Goal: Find specific page/section: Find specific page/section

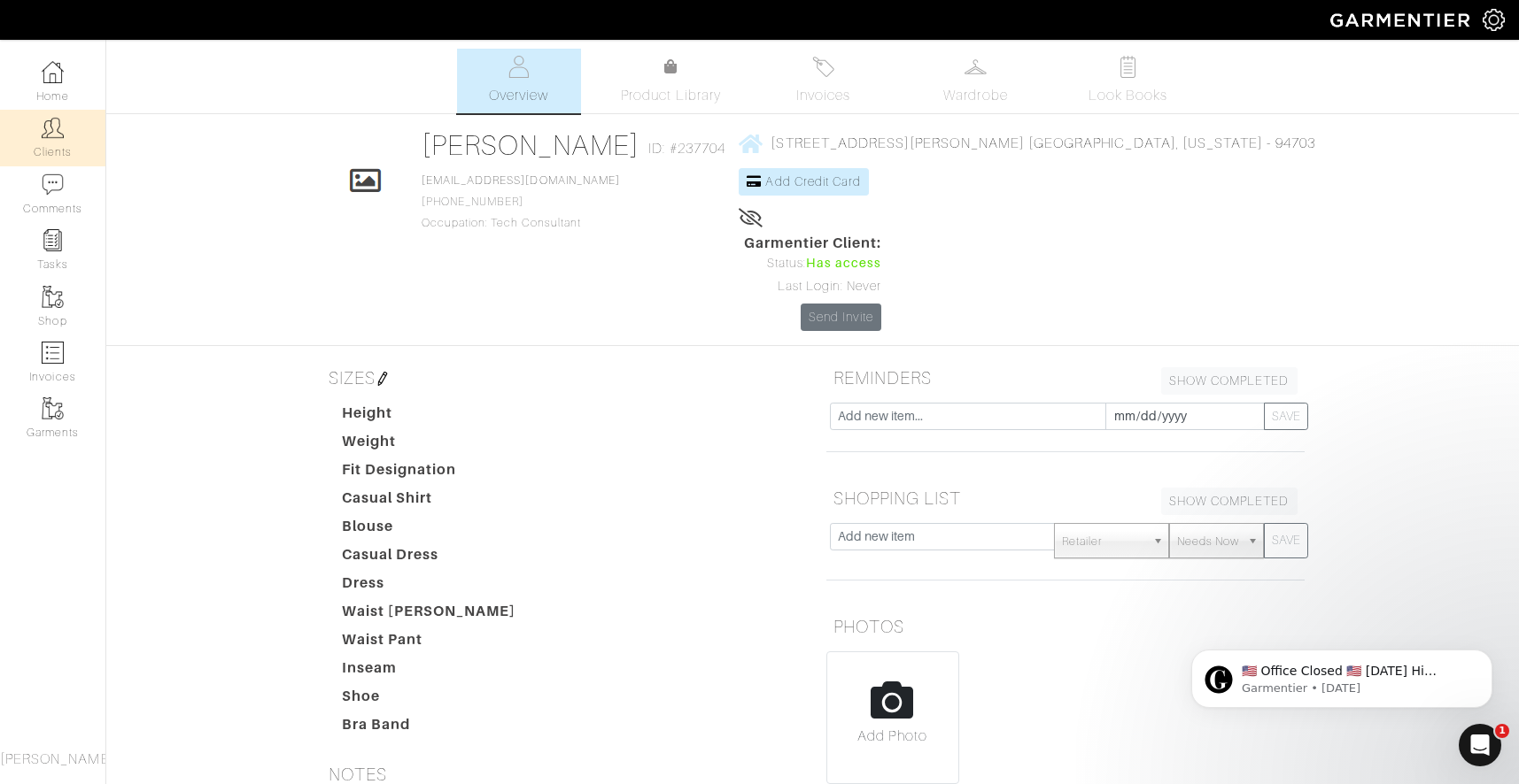
click at [52, 141] on link "Clients" at bounding box center [52, 137] width 106 height 56
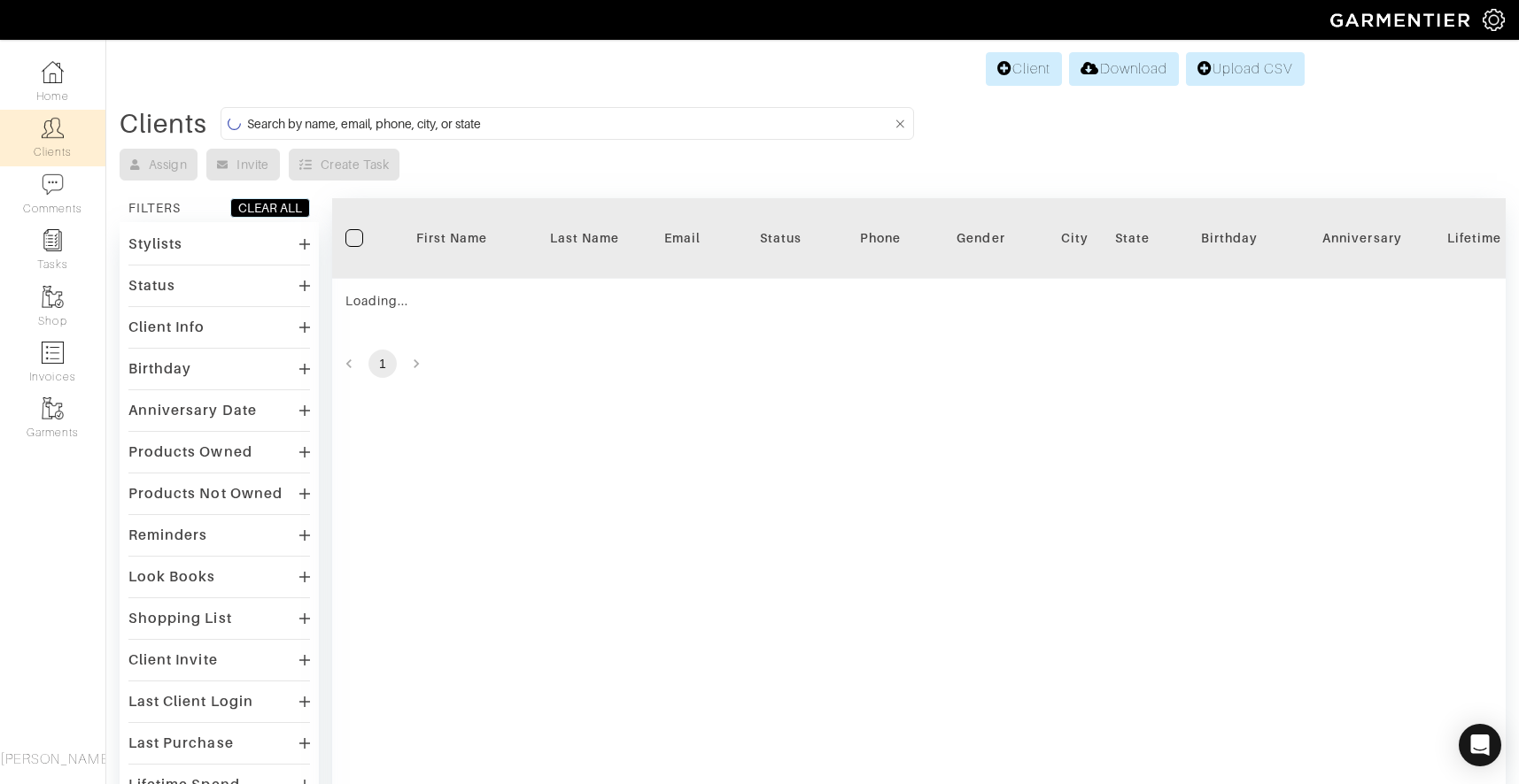
click at [349, 119] on input at bounding box center [569, 123] width 645 height 22
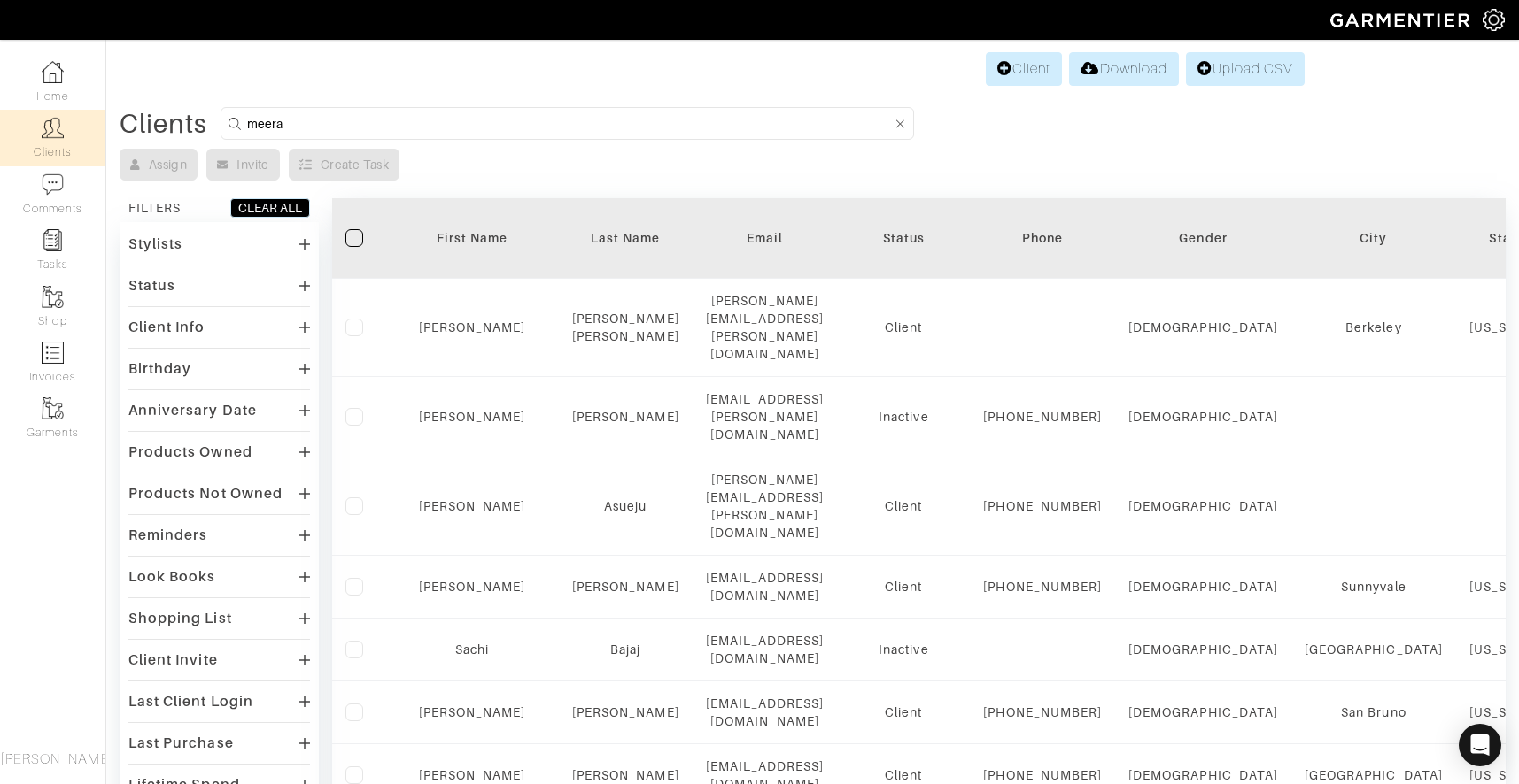
type input "meera"
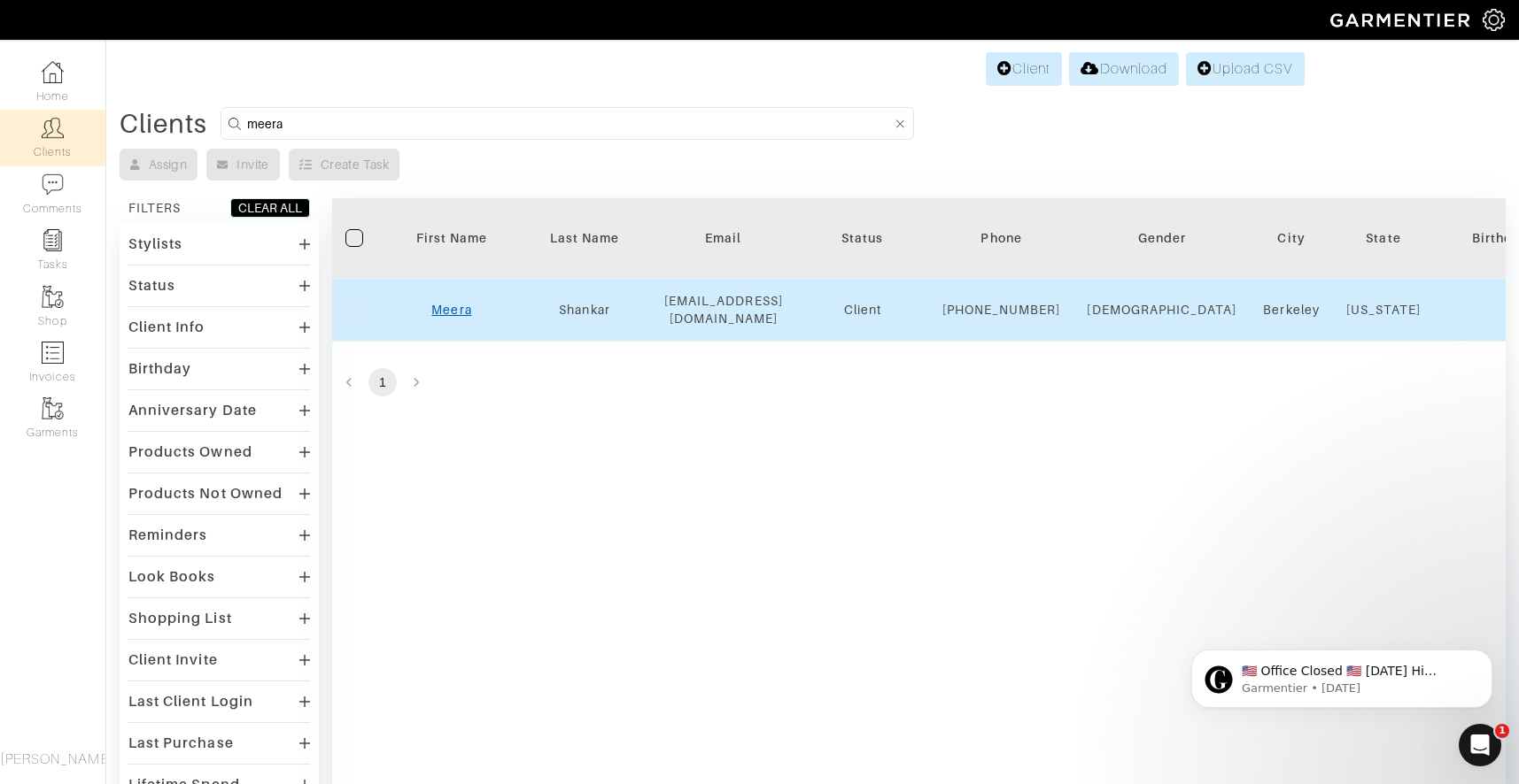
click at [444, 310] on div "Meera" at bounding box center [452, 310] width 106 height 17
click at [453, 317] on link "Meera" at bounding box center [450, 310] width 40 height 15
